Goal: Use online tool/utility: Use online tool/utility

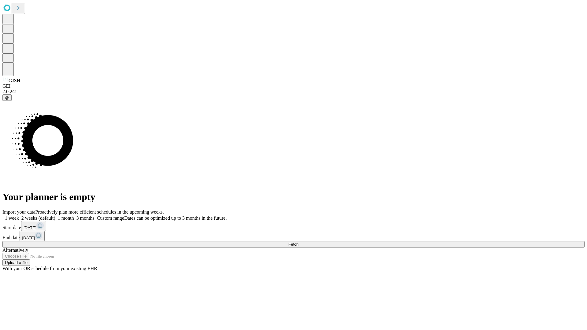
click at [298, 242] on span "Fetch" at bounding box center [293, 244] width 10 height 5
